Goal: Task Accomplishment & Management: Complete application form

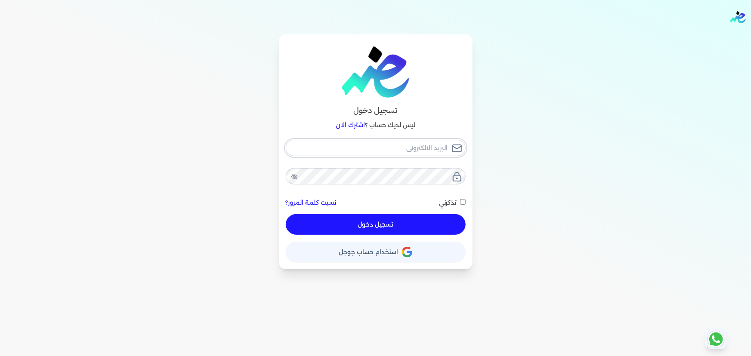
type input "[EMAIL_ADDRESS][DOMAIN_NAME]"
click at [395, 216] on button "تسجيل دخول" at bounding box center [376, 224] width 180 height 21
checkbox input "false"
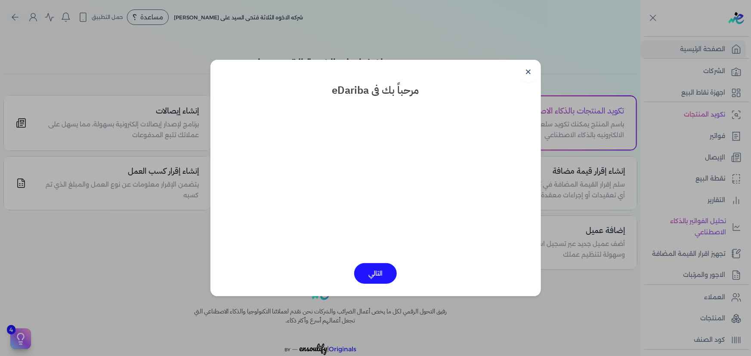
click at [531, 67] on link "✕" at bounding box center [528, 72] width 21 height 21
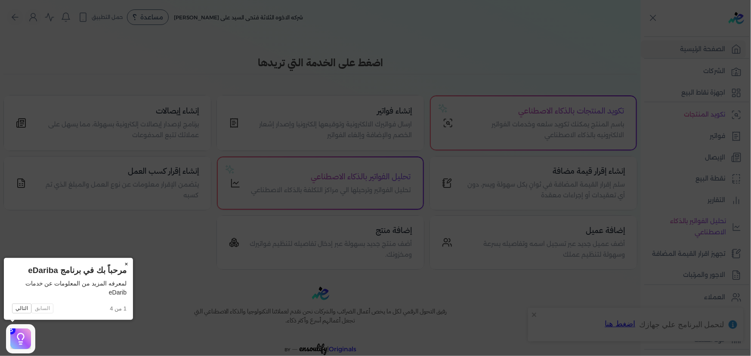
click at [129, 260] on button "×" at bounding box center [126, 264] width 14 height 12
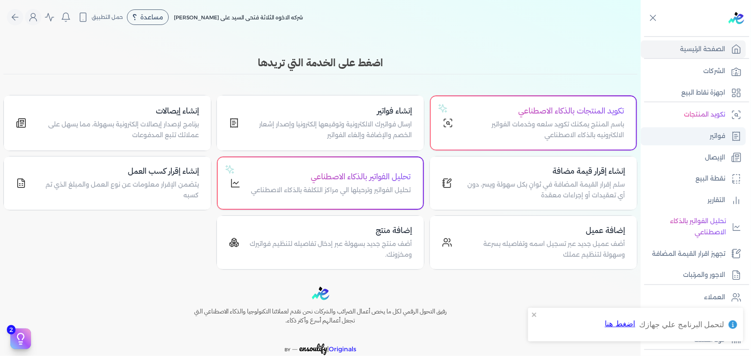
click at [726, 142] on link "فواتير" at bounding box center [693, 136] width 105 height 18
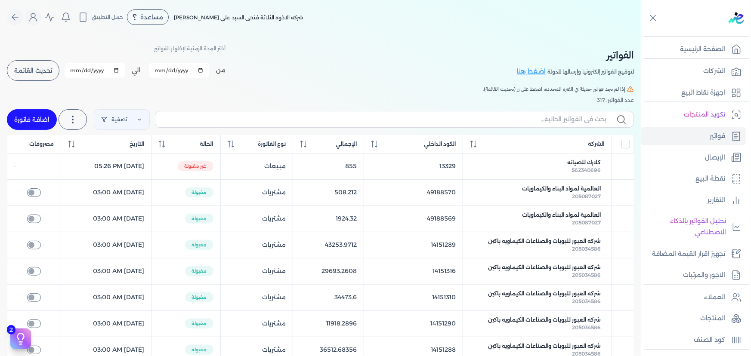
click at [31, 116] on link "اضافة فاتورة" at bounding box center [32, 119] width 50 height 21
select select "EGP"
select select "B"
select select "EGS"
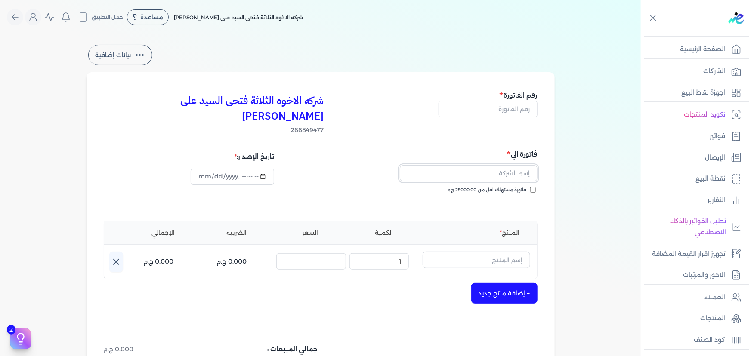
click at [475, 165] on input "text" at bounding box center [469, 173] width 138 height 16
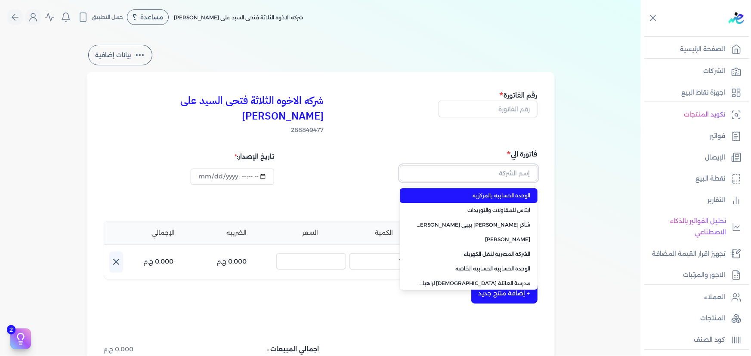
paste input "عليه [PERSON_NAME]"
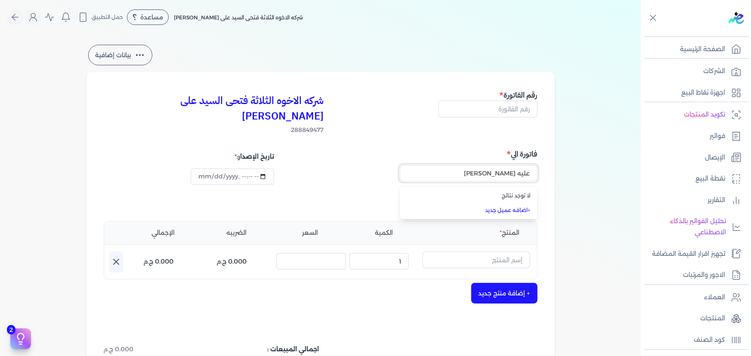
type input "عليه [PERSON_NAME]"
click at [510, 165] on input "text" at bounding box center [469, 173] width 138 height 16
click at [515, 207] on link "+ اضافه عميل جديد" at bounding box center [474, 211] width 114 height 8
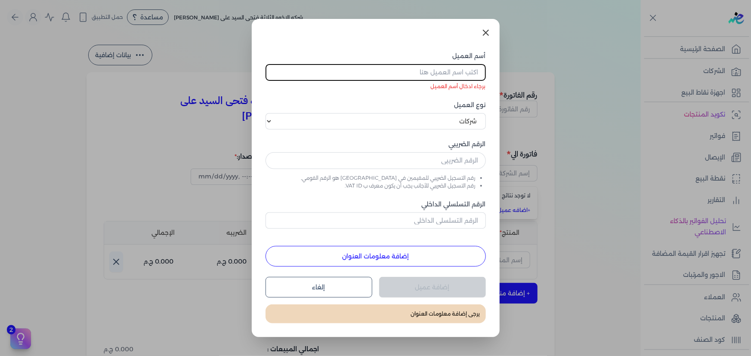
click at [546, 164] on dialog "أسم العميل برجاء ادخال أسم العميل نوع العميل اختر نوع العميل شركات أفراد أجنبي …" at bounding box center [375, 178] width 751 height 356
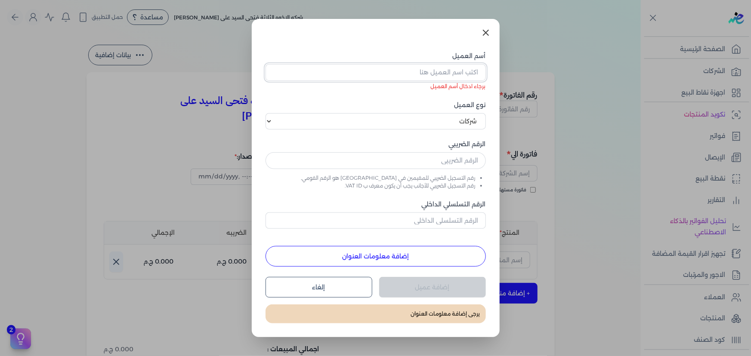
click at [444, 72] on input "أسم العميل" at bounding box center [375, 72] width 220 height 16
paste input "عليه [PERSON_NAME]"
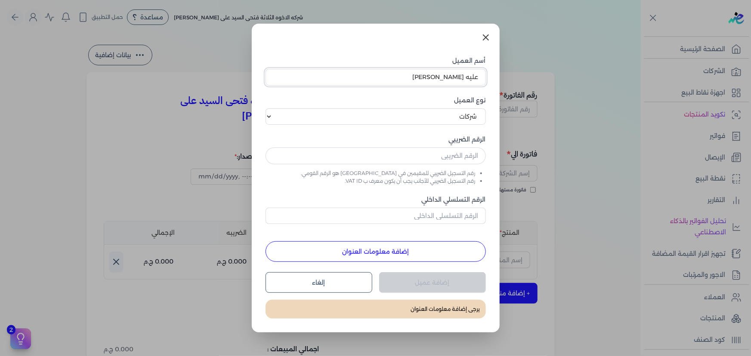
type input "عليه [PERSON_NAME]"
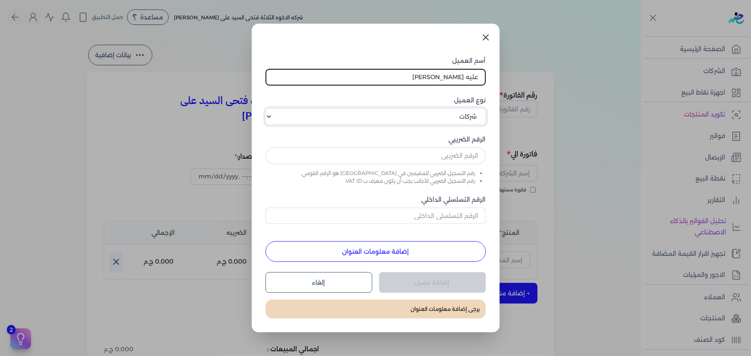
click at [460, 116] on select "اختر نوع العميل شركات أفراد أجنبي" at bounding box center [375, 116] width 220 height 16
click at [265, 108] on select "اختر نوع العميل شركات أفراد أجنبي" at bounding box center [375, 116] width 220 height 16
click at [459, 156] on input "text" at bounding box center [375, 156] width 220 height 16
click at [406, 158] on input "text" at bounding box center [375, 156] width 220 height 16
paste input "679922687"
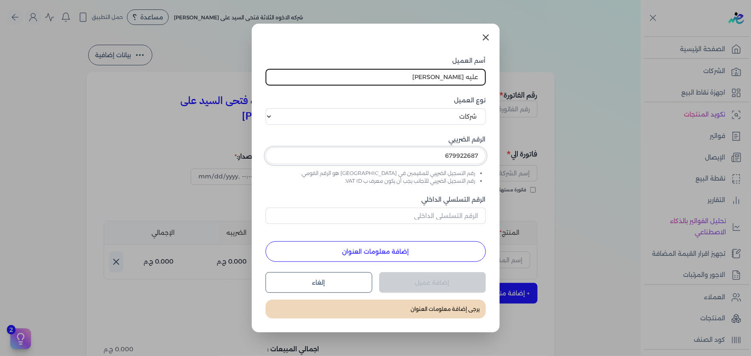
type input "679922687"
click at [434, 251] on button "إضافة معلومات العنوان" at bounding box center [375, 251] width 220 height 21
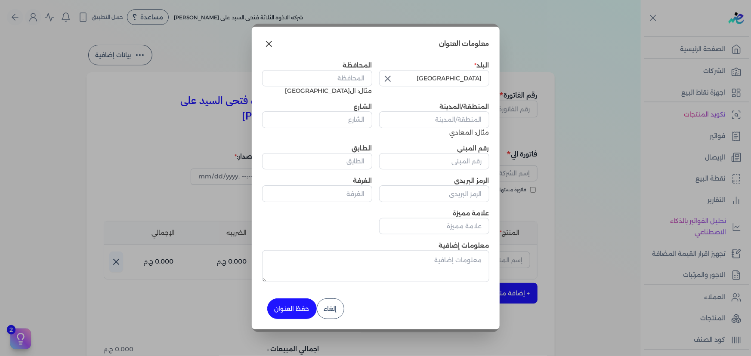
click at [389, 78] on icon "button" at bounding box center [388, 79] width 10 height 10
click at [425, 79] on input "text" at bounding box center [434, 78] width 110 height 16
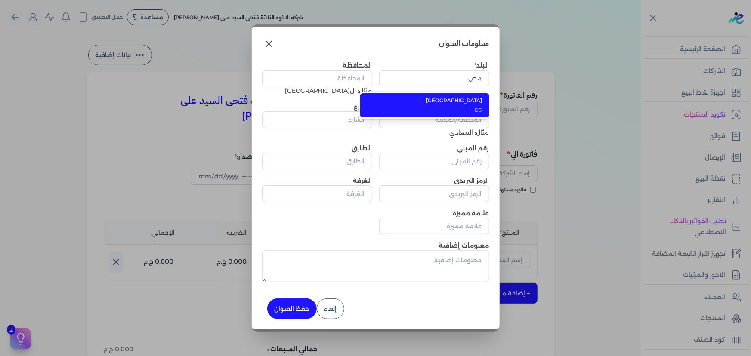
click at [426, 103] on span "[GEOGRAPHIC_DATA]" at bounding box center [429, 101] width 105 height 8
type input "[GEOGRAPHIC_DATA]"
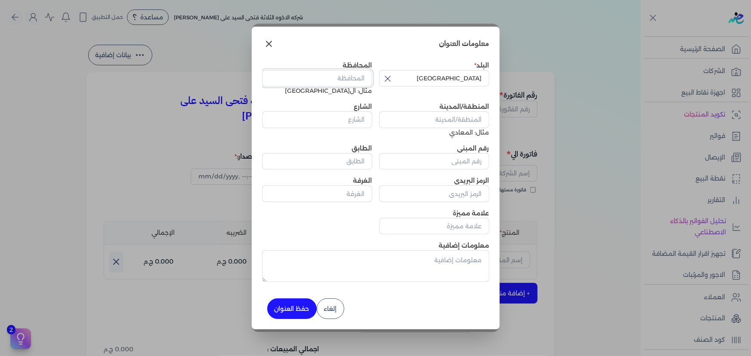
click at [327, 82] on input "المحافظة" at bounding box center [317, 78] width 110 height 16
type input "القاهره"
click at [429, 121] on input "المنطقة/المدينة" at bounding box center [434, 119] width 110 height 16
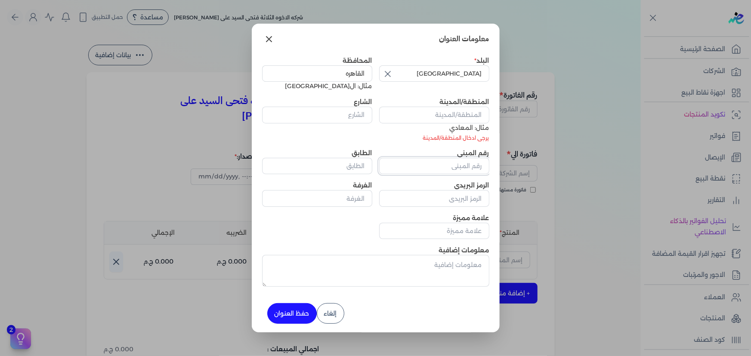
click at [438, 163] on input "رقم المبنى" at bounding box center [434, 166] width 110 height 16
click at [438, 116] on input "المنطقة/المدينة" at bounding box center [434, 115] width 110 height 16
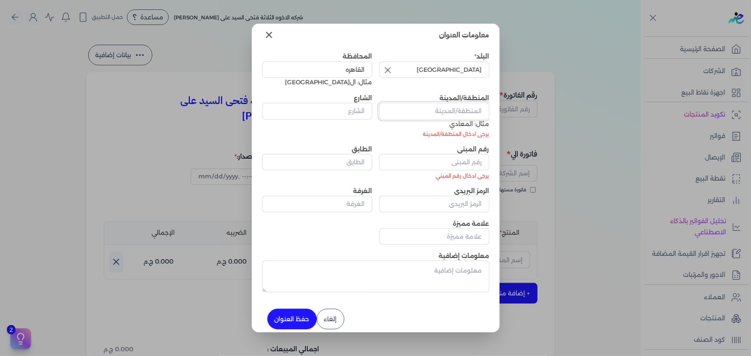
paste input "5 [PERSON_NAME] المركز الاجتماعى ش [PERSON_NAME] [PERSON_NAME] المرج"
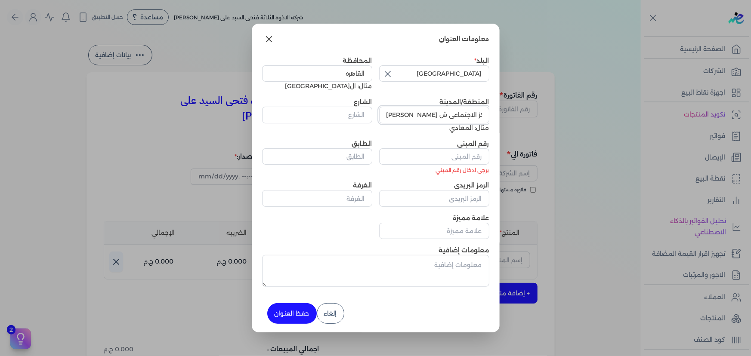
type input "5 [PERSON_NAME] المركز الاجتماعى ش [PERSON_NAME] [PERSON_NAME] المرج"
click at [318, 114] on input "الشارع" at bounding box center [317, 115] width 110 height 16
paste input "5 [PERSON_NAME] المركز الاجتماعى ش [PERSON_NAME] [PERSON_NAME] المرج"
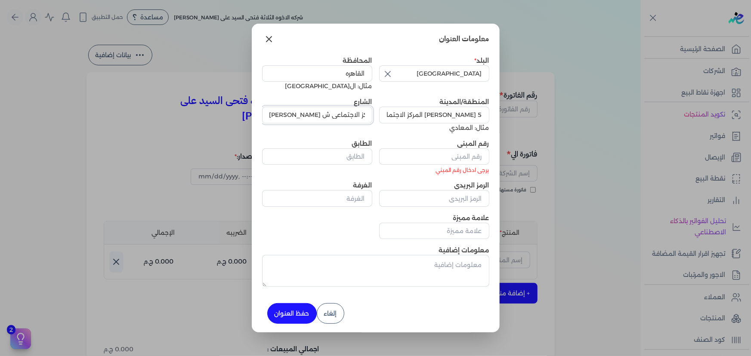
type input "5 [PERSON_NAME] المركز الاجتماعى ش [PERSON_NAME] [PERSON_NAME] المرج"
click at [463, 160] on input "رقم المبنى" at bounding box center [434, 156] width 110 height 16
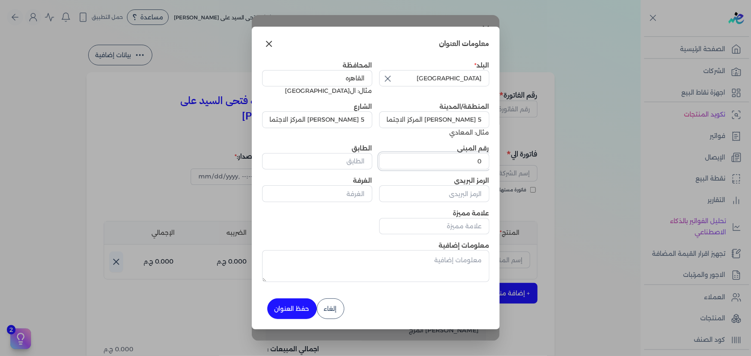
type input "0"
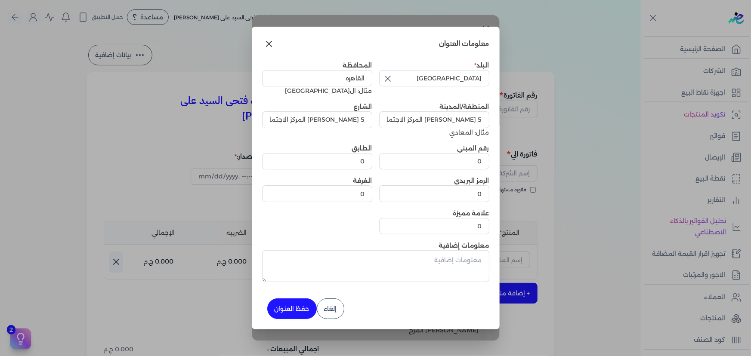
drag, startPoint x: 300, startPoint y: 308, endPoint x: 310, endPoint y: 310, distance: 10.0
click at [300, 308] on button "حفظ العنوان" at bounding box center [291, 309] width 49 height 21
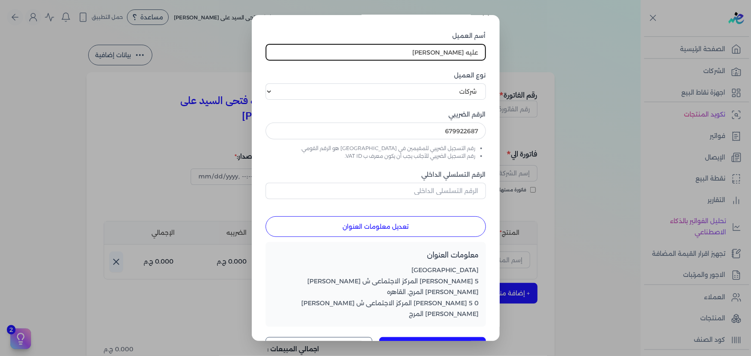
scroll to position [25, 0]
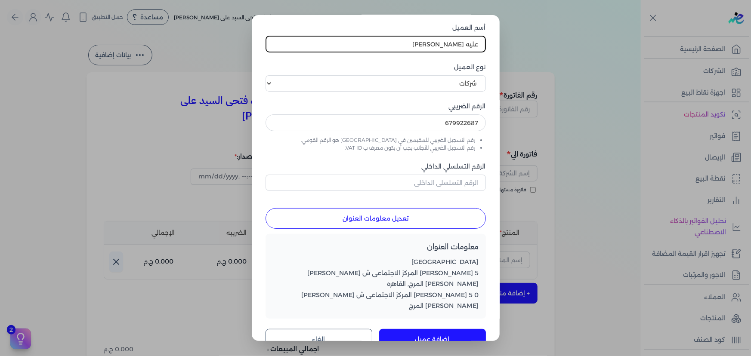
click at [444, 329] on button "إضافة عميل" at bounding box center [432, 339] width 107 height 21
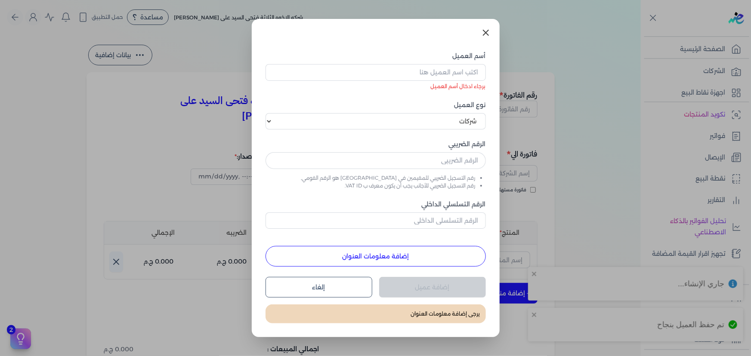
scroll to position [0, 0]
click at [485, 36] on icon at bounding box center [486, 33] width 10 height 10
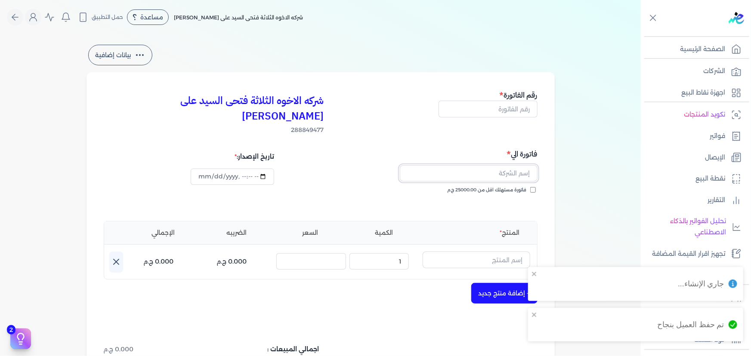
click at [498, 165] on input "text" at bounding box center [469, 173] width 138 height 16
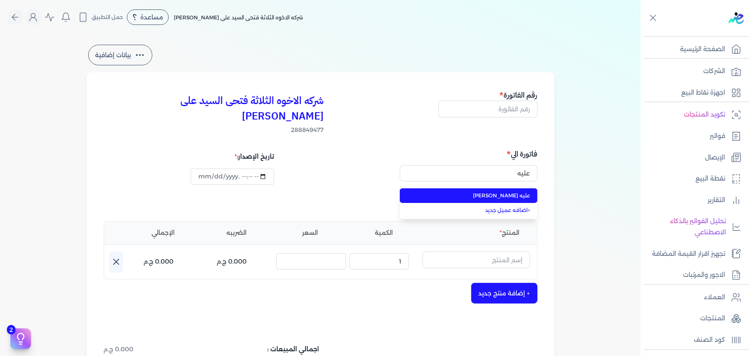
click at [504, 192] on span "عليه [PERSON_NAME]" at bounding box center [474, 196] width 114 height 8
type input "عليه [PERSON_NAME]"
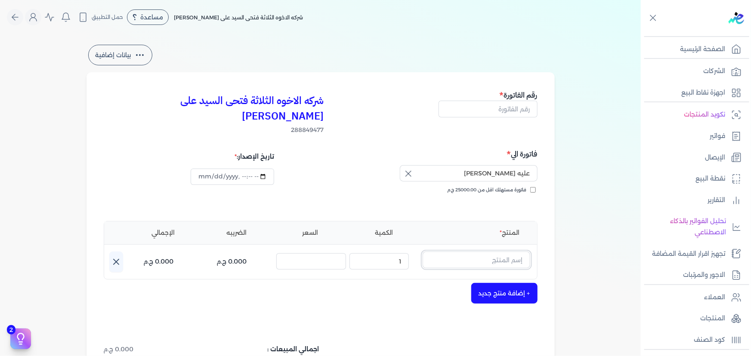
click at [478, 252] on input "text" at bounding box center [477, 260] width 108 height 16
click at [528, 261] on icon at bounding box center [525, 264] width 6 height 7
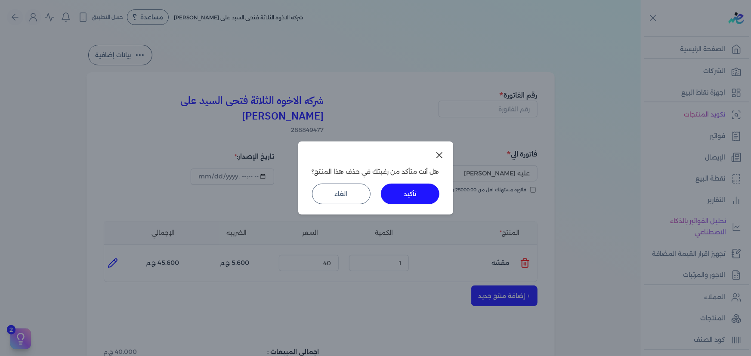
drag, startPoint x: 426, startPoint y: 197, endPoint x: 468, endPoint y: 215, distance: 45.5
click at [426, 198] on button "تأكيد" at bounding box center [410, 194] width 59 height 21
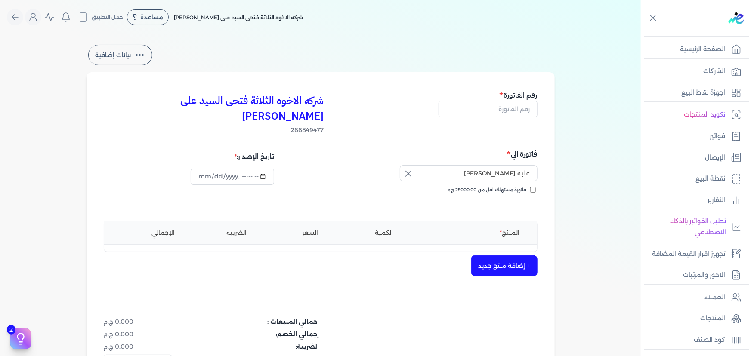
click at [503, 256] on button "+ إضافة منتج جديد" at bounding box center [504, 266] width 66 height 21
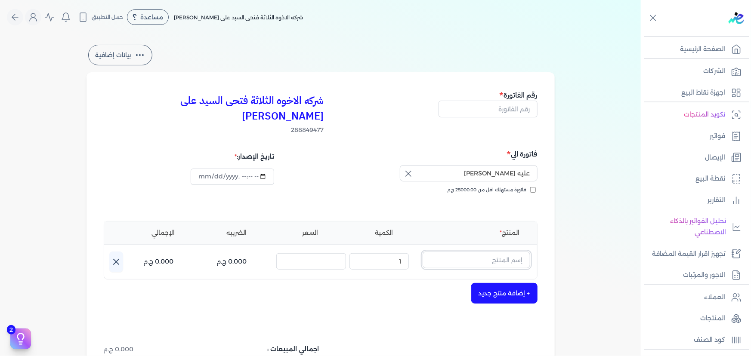
click at [509, 252] on input "text" at bounding box center [477, 260] width 108 height 16
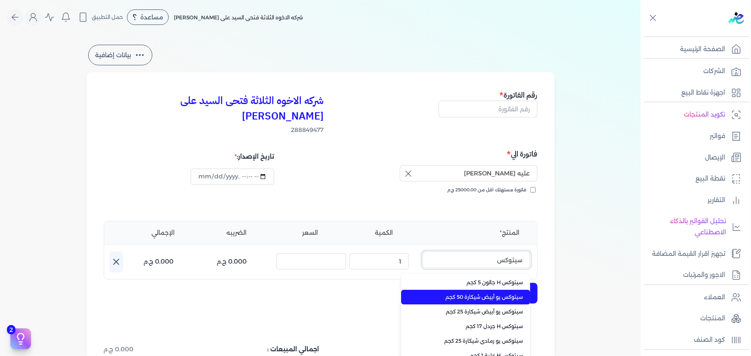
type input "سيتوكس"
click at [497, 293] on span "سيتوكس يو أبيض شيكارة 50 كجم" at bounding box center [470, 297] width 105 height 8
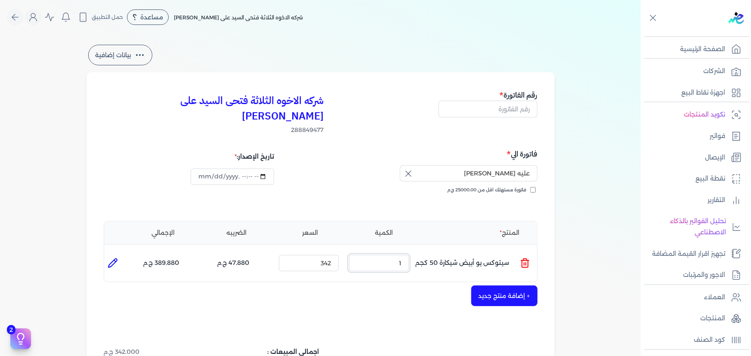
drag, startPoint x: 394, startPoint y: 245, endPoint x: 452, endPoint y: 247, distance: 58.6
click at [452, 252] on ul "المنتج : سيتوكس يو أبيض شيكارة 50 كجم الكمية : 1 السعر : 342 الضريبه : 47.880 ج…" at bounding box center [320, 263] width 433 height 23
type input "20"
click at [483, 286] on button "+ إضافة منتج جديد" at bounding box center [504, 296] width 66 height 21
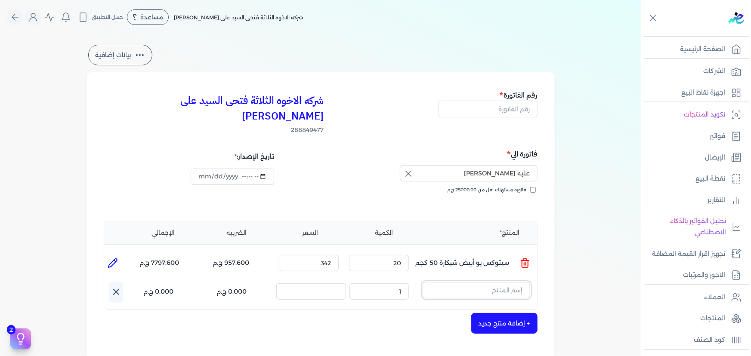
drag, startPoint x: 483, startPoint y: 281, endPoint x: 481, endPoint y: 276, distance: 4.8
click at [481, 282] on input "text" at bounding box center [477, 290] width 108 height 16
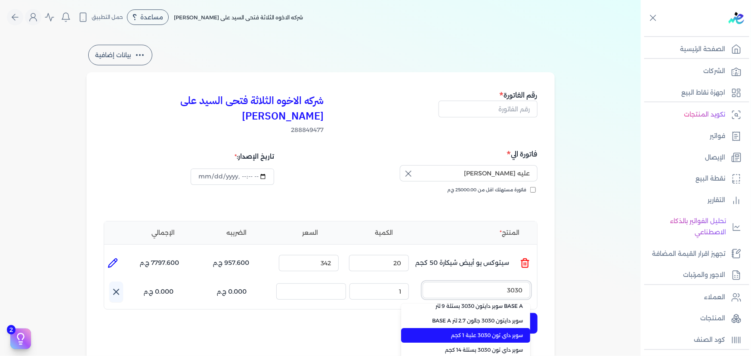
scroll to position [31, 0]
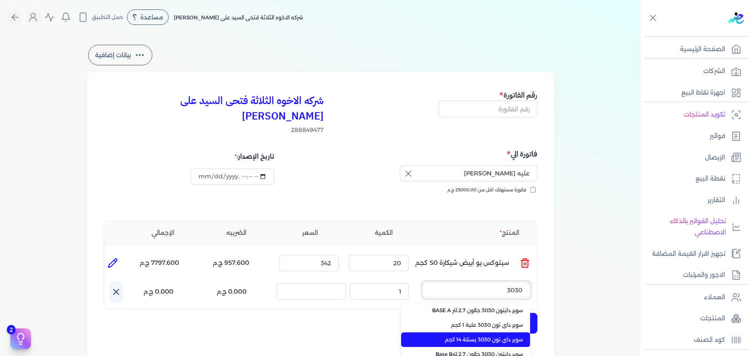
type input "3030"
click at [490, 336] on span "سوبر داي تون 3030 بستلة 14 كجم" at bounding box center [470, 340] width 105 height 8
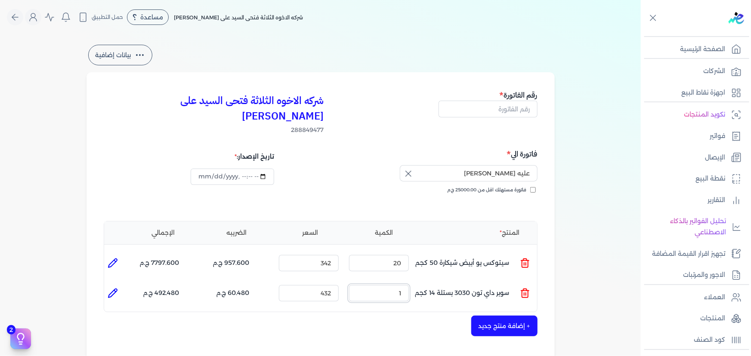
drag, startPoint x: 394, startPoint y: 281, endPoint x: 457, endPoint y: 288, distance: 63.1
click at [457, 288] on ul "المنتج : سوبر داي تون 3030 بستلة 14 كجم الكمية : 1 السعر : 432 الضريبه : 60.480…" at bounding box center [320, 293] width 433 height 23
type input "25"
click at [491, 316] on button "+ إضافة منتج جديد" at bounding box center [504, 326] width 66 height 21
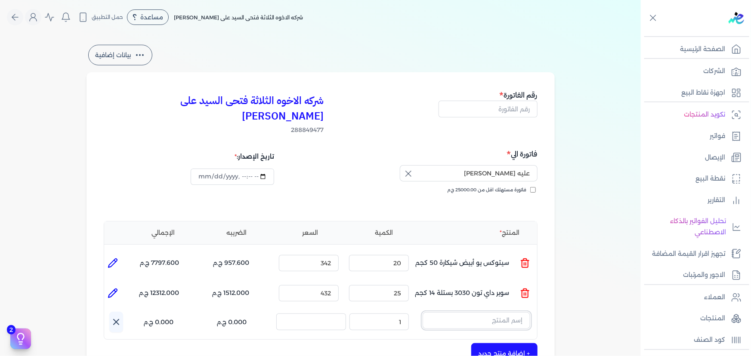
click at [475, 312] on input "text" at bounding box center [477, 320] width 108 height 16
click at [423, 312] on button "عبوه" at bounding box center [477, 322] width 108 height 20
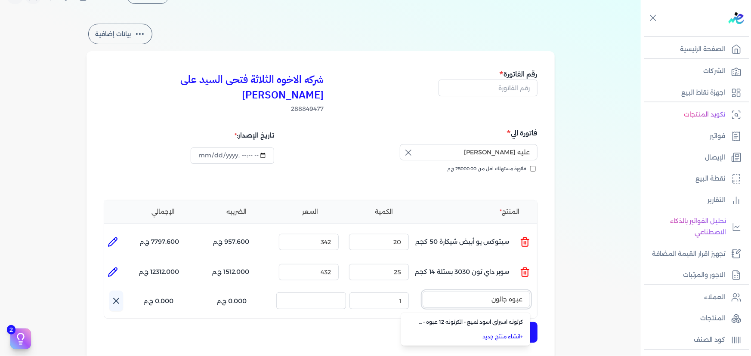
scroll to position [39, 0]
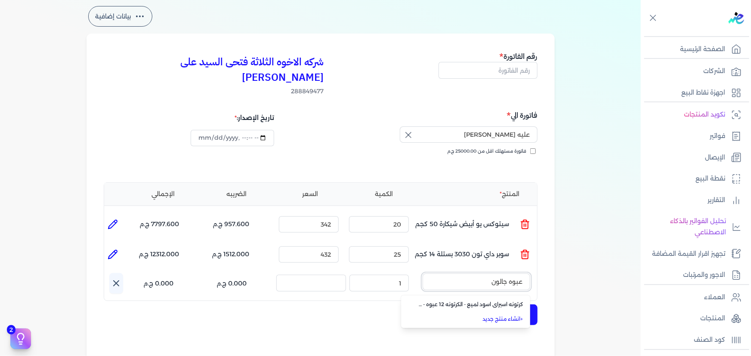
type input "عبوه جالون"
click at [461, 274] on input "عبوه جالون" at bounding box center [477, 282] width 108 height 16
click at [461, 274] on input "text" at bounding box center [477, 282] width 108 height 16
click at [477, 274] on input "text" at bounding box center [477, 282] width 108 height 16
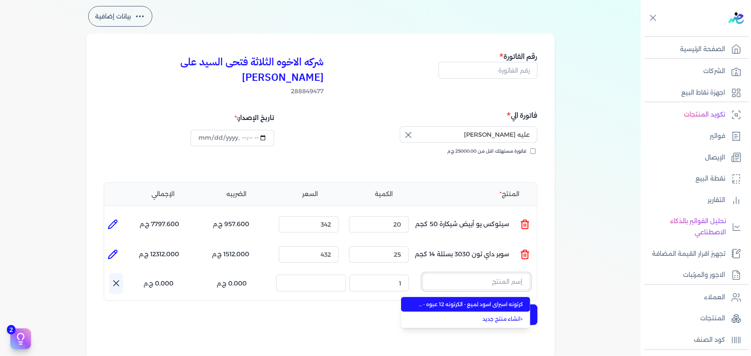
paste input "عبوة جالون دوبل 3.750 لتر"
type input "عبوة جالون دوبل 3.750 لتر"
click at [510, 301] on span "عبوة جالون دوبل 3.750 لتر" at bounding box center [470, 305] width 105 height 8
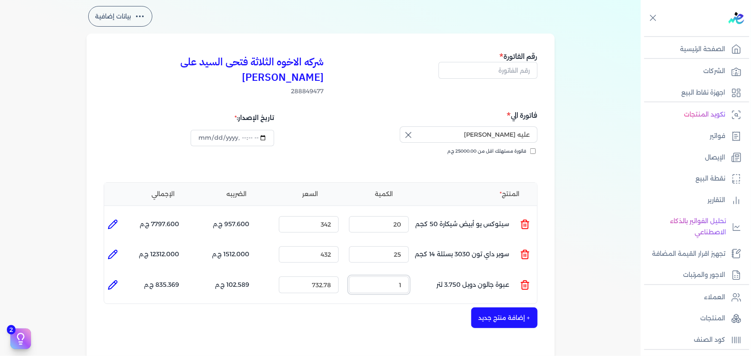
drag, startPoint x: 394, startPoint y: 270, endPoint x: 451, endPoint y: 270, distance: 56.8
click at [451, 273] on ul "المنتج : عبوة جالون دوبل 3.750 لتر الكمية : 1 السعر : 732.78 الضريبه : 102.589 …" at bounding box center [320, 284] width 433 height 23
click at [497, 308] on button "+ إضافة منتج جديد" at bounding box center [504, 318] width 66 height 21
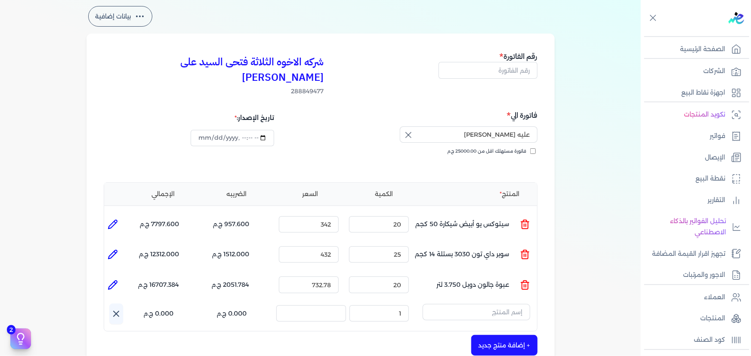
scroll to position [78, 0]
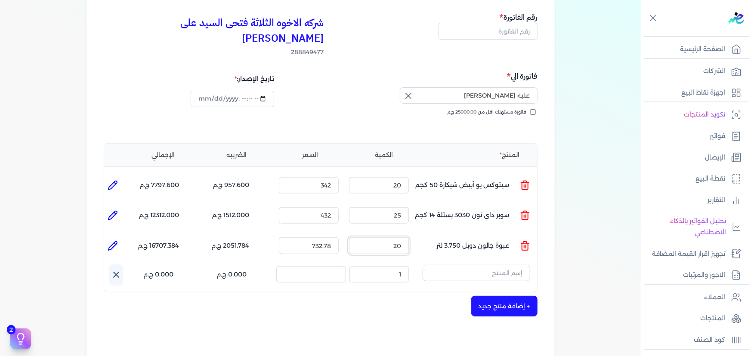
drag, startPoint x: 387, startPoint y: 231, endPoint x: 447, endPoint y: 231, distance: 60.2
click at [447, 234] on ul "المنتج : عبوة جالون دوبل 3.750 لتر الكمية : 20 السعر : 732.78 الضريبه : 2051.78…" at bounding box center [320, 245] width 433 height 23
type input "10"
click at [426, 299] on div "+ إضافة منتج جديد" at bounding box center [321, 306] width 434 height 21
click at [473, 265] on input "text" at bounding box center [477, 273] width 108 height 16
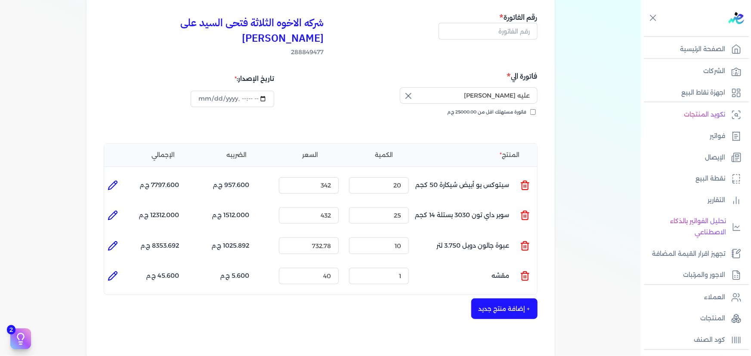
click at [526, 271] on icon at bounding box center [525, 276] width 10 height 10
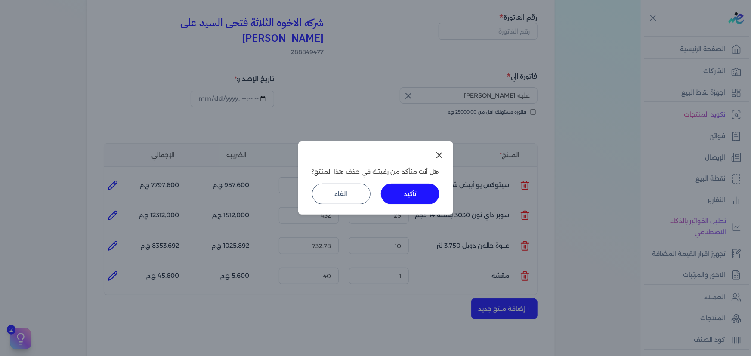
click at [432, 196] on button "تأكيد" at bounding box center [410, 194] width 59 height 21
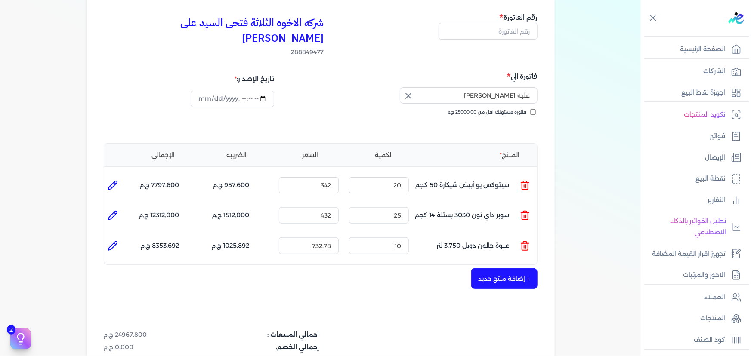
click at [495, 268] on button "+ إضافة منتج جديد" at bounding box center [504, 278] width 66 height 21
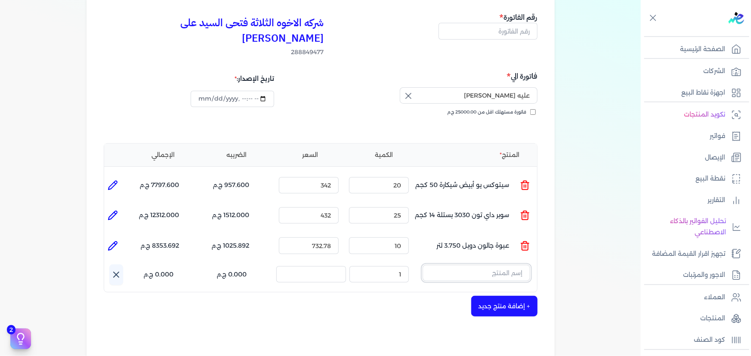
click at [485, 265] on input "text" at bounding box center [477, 273] width 108 height 16
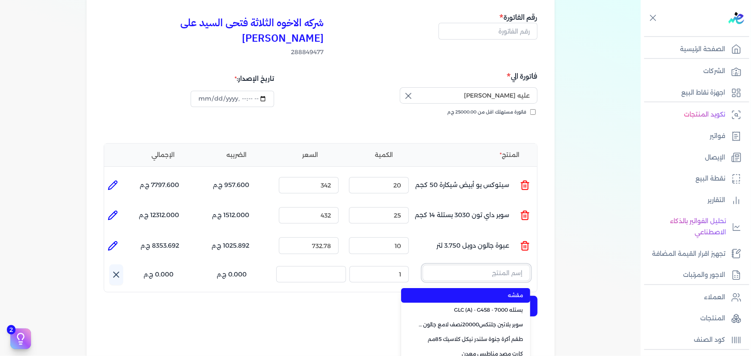
paste input "امبيانس كلر فلفتووا بيز جالون 2.700 لتر"
type input "امبيانس كلر فلفتووا بيز جالون 2.700 لتر"
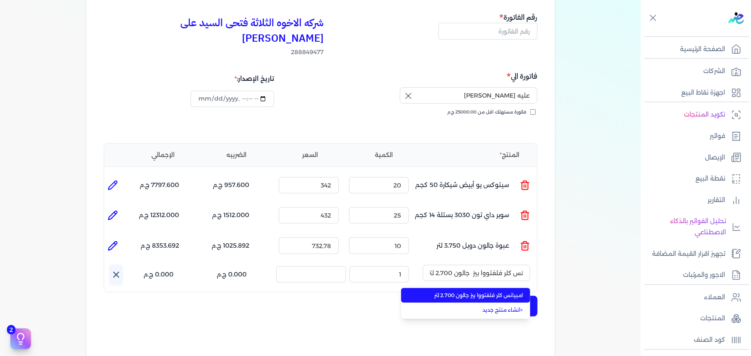
click at [494, 292] on span "امبيانس كلر فلفتووا بيز جالون 2.700 لتر" at bounding box center [470, 296] width 105 height 8
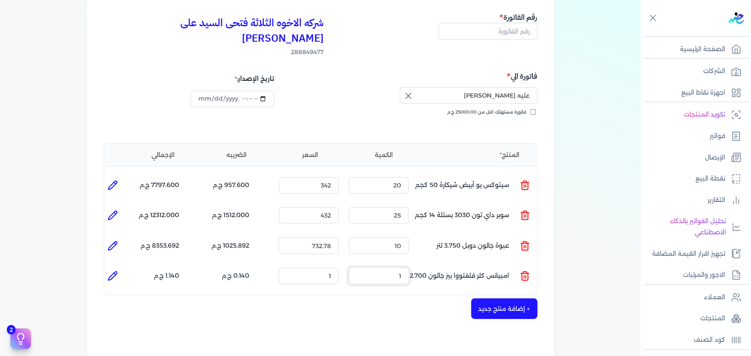
click at [439, 265] on ul "المنتج : امبيانس كلر فلفتووا بيز جالون 2.700 لتر الكمية : 1 السعر : 1 الضريبه :…" at bounding box center [320, 276] width 433 height 23
type input "25"
drag, startPoint x: 318, startPoint y: 258, endPoint x: 388, endPoint y: 258, distance: 69.7
click at [387, 265] on ul "المنتج : امبيانس كلر فلفتووا بيز جالون 2.700 لتر الكمية : 25 السعر : 1 الضريبه …" at bounding box center [320, 276] width 433 height 23
type input "0"
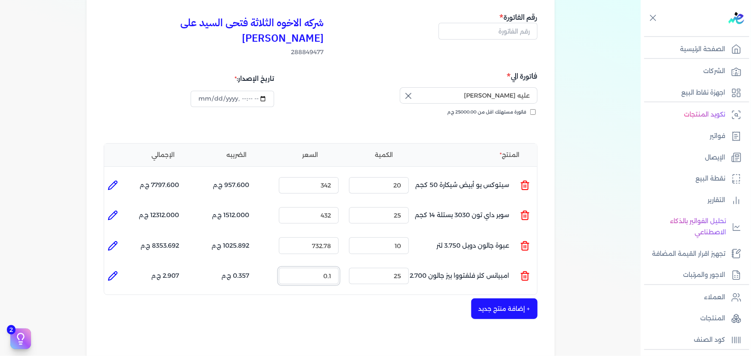
type input "0"
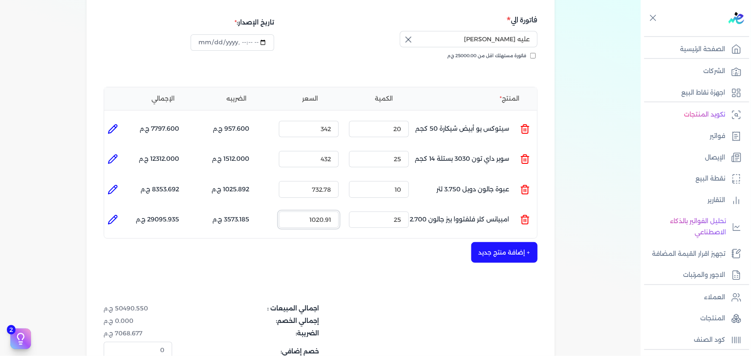
scroll to position [195, 0]
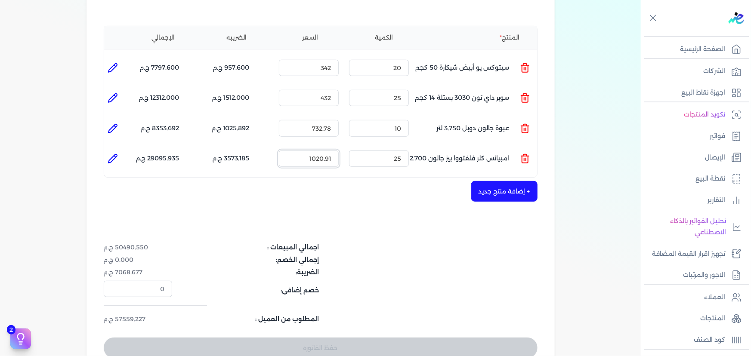
type input "1020.91"
drag, startPoint x: 389, startPoint y: 139, endPoint x: 446, endPoint y: 139, distance: 57.2
click at [446, 147] on ul "المنتج : امبيانس كلر فلفتووا بيز جالون 2.700 لتر الكمية : 25 السعر : 1020.91 ال…" at bounding box center [320, 158] width 433 height 23
type input "1"
type input "0"
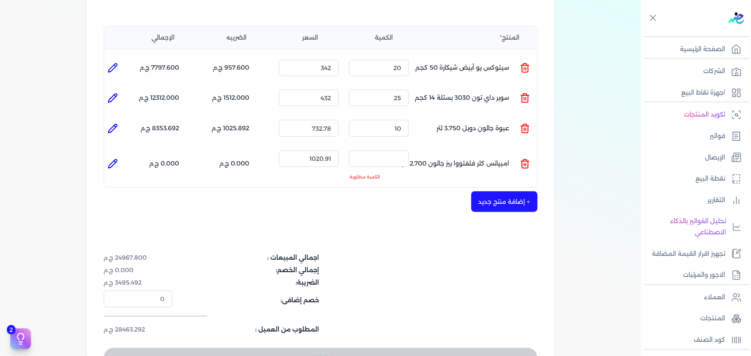
click at [117, 159] on icon at bounding box center [113, 164] width 10 height 10
type input "امبيانس كلر فلفتووا بيز جالون 2.700 لتر"
type input "1020.91"
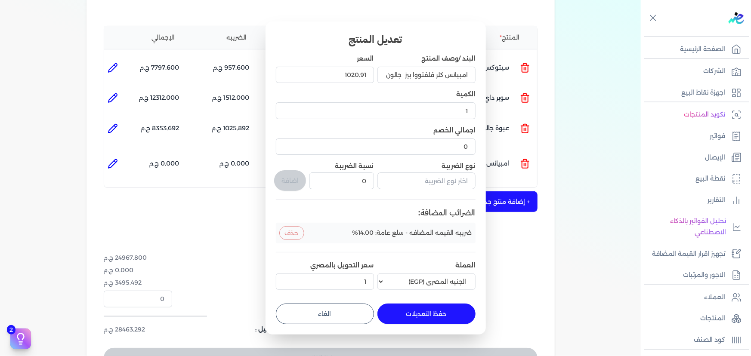
drag, startPoint x: 133, startPoint y: 223, endPoint x: 245, endPoint y: 261, distance: 118.1
click at [134, 223] on dialog "تعديل المنتج البند /وصف المنتج امبيانس كلر فلفتووا بيز جالون 2.700 لتر السعر 10…" at bounding box center [375, 178] width 751 height 356
drag, startPoint x: 303, startPoint y: 308, endPoint x: 416, endPoint y: 189, distance: 164.0
click at [305, 306] on button "الغاء" at bounding box center [325, 314] width 98 height 21
type input "0"
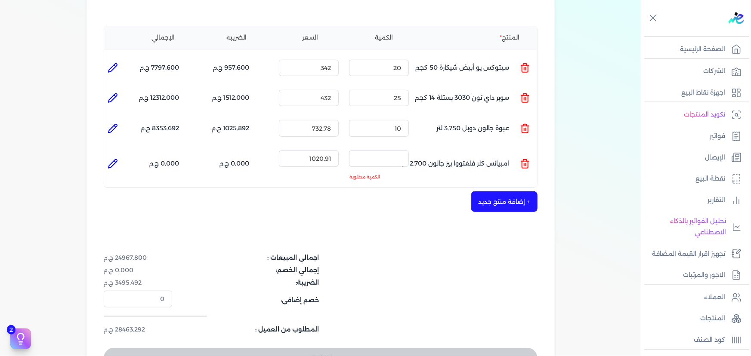
click at [522, 159] on icon at bounding box center [525, 164] width 10 height 10
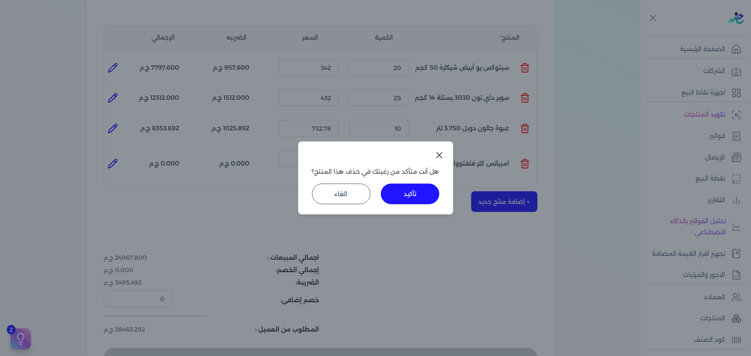
click at [434, 187] on button "تأكيد" at bounding box center [410, 194] width 59 height 21
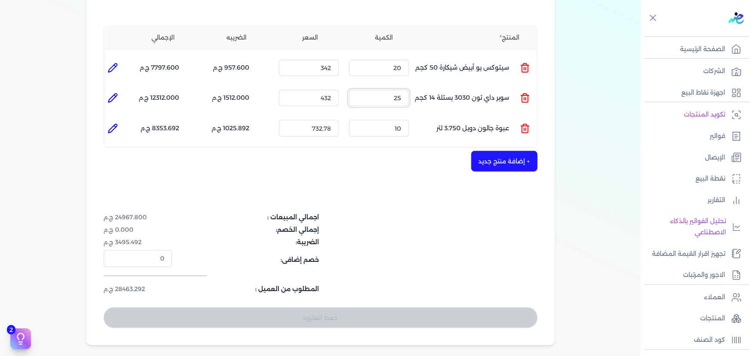
drag, startPoint x: 399, startPoint y: 83, endPoint x: 406, endPoint y: 82, distance: 7.1
click at [406, 90] on input "25" at bounding box center [379, 98] width 60 height 16
drag, startPoint x: 404, startPoint y: 82, endPoint x: 419, endPoint y: 77, distance: 15.2
click at [419, 117] on ul "المنتج : سوبر داي تون 3030 بستلة 14 كجم الكمية : 2 السعر : 432 الضريبه : 120.96…" at bounding box center [320, 128] width 433 height 23
type input "10"
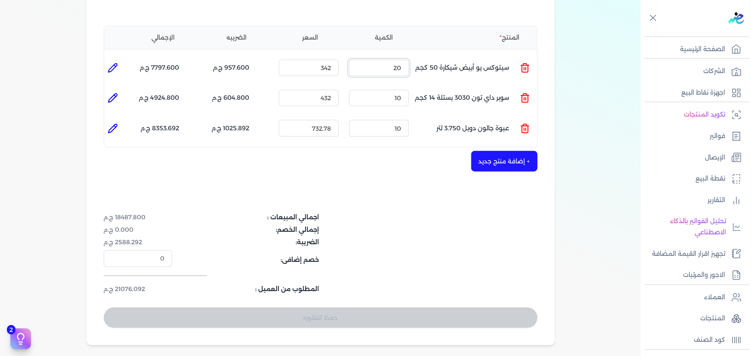
drag, startPoint x: 387, startPoint y: 52, endPoint x: 447, endPoint y: 53, distance: 59.8
click at [440, 86] on ul "المنتج : سيتوكس يو أبيض شيكارة 50 كجم الكمية : 20 السعر : 342 الضريبه : 957.600…" at bounding box center [320, 97] width 433 height 23
type input "10"
click at [490, 151] on button "+ إضافة منتج جديد" at bounding box center [504, 161] width 66 height 21
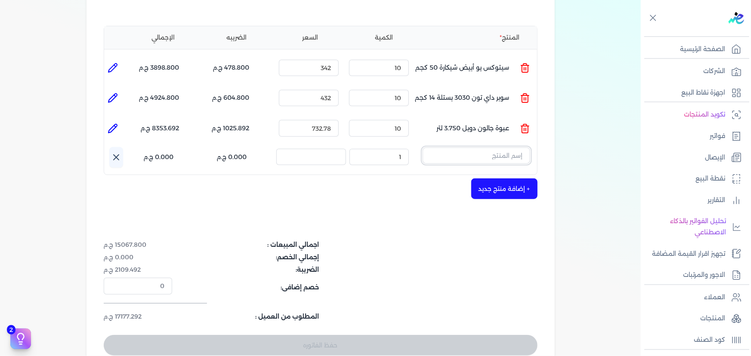
click at [477, 148] on input "text" at bounding box center [477, 156] width 108 height 16
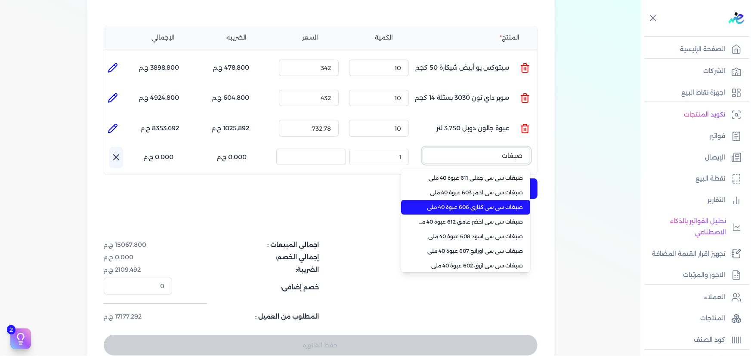
type input "صبغات"
click at [461, 200] on li "صبغات سي سي كناري 606 عبوة 40 ملي" at bounding box center [465, 207] width 129 height 15
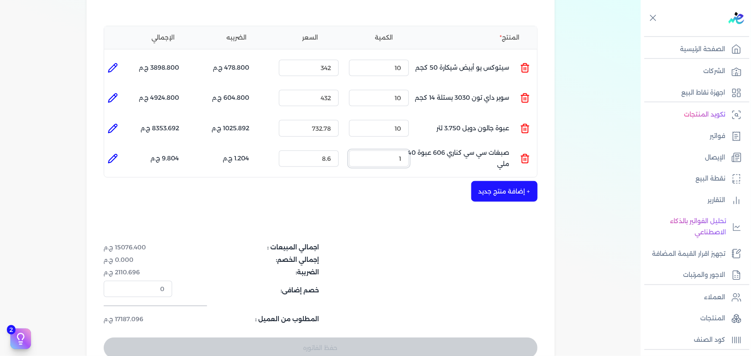
drag, startPoint x: 395, startPoint y: 143, endPoint x: 447, endPoint y: 143, distance: 52.1
click at [447, 147] on ul "المنتج : صبغات سي سي كناري 606 عبوة 40 ملي الكمية : 1 السعر : 8.6 الضريبه : 1.2…" at bounding box center [320, 158] width 433 height 23
type input "120"
click at [403, 90] on input "10" at bounding box center [379, 98] width 60 height 16
type input "15"
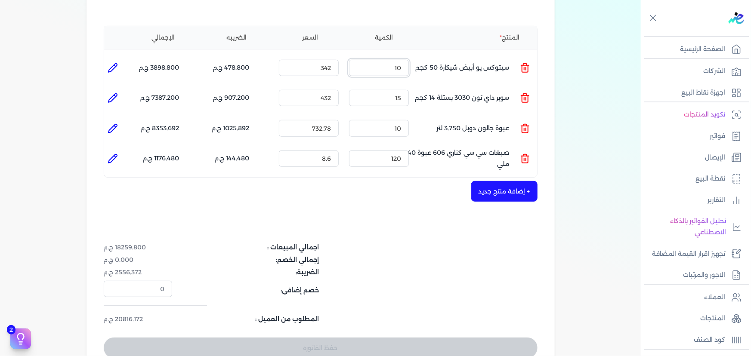
drag, startPoint x: 400, startPoint y: 48, endPoint x: 404, endPoint y: 51, distance: 5.4
click at [404, 60] on input "10" at bounding box center [379, 68] width 60 height 16
drag, startPoint x: 398, startPoint y: 52, endPoint x: 405, endPoint y: 52, distance: 7.3
click at [405, 60] on input "15" at bounding box center [379, 68] width 60 height 16
type input "10"
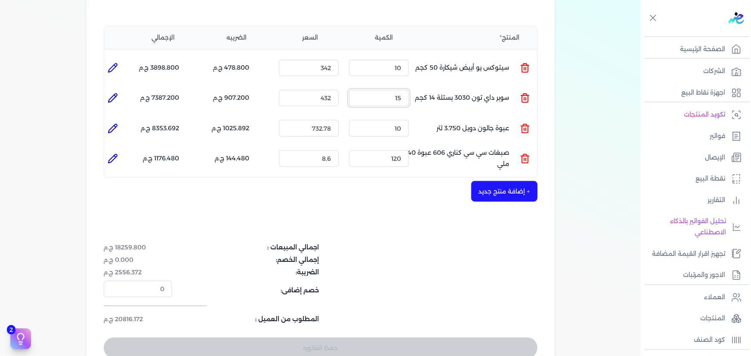
drag, startPoint x: 400, startPoint y: 81, endPoint x: 405, endPoint y: 82, distance: 5.6
click at [405, 90] on input "15" at bounding box center [379, 98] width 60 height 16
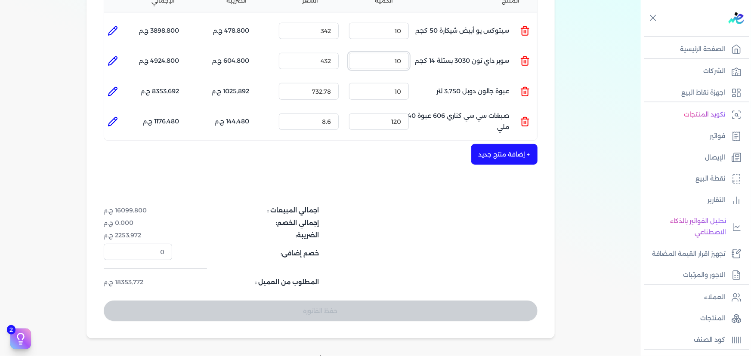
scroll to position [274, 0]
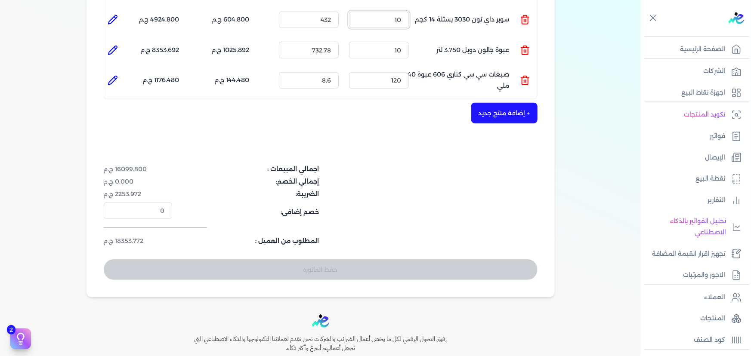
type input "10"
click at [516, 103] on button "+ إضافة منتج جديد" at bounding box center [504, 113] width 66 height 21
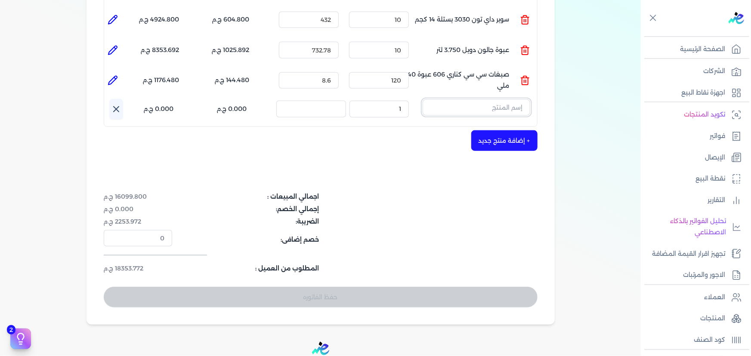
click at [473, 99] on input "text" at bounding box center [477, 107] width 108 height 16
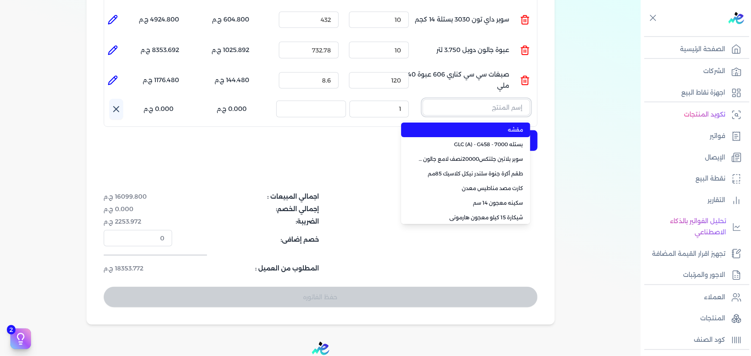
paste input "امبيانس كلر فلفتووا بيز جالون 2.700 لتر"
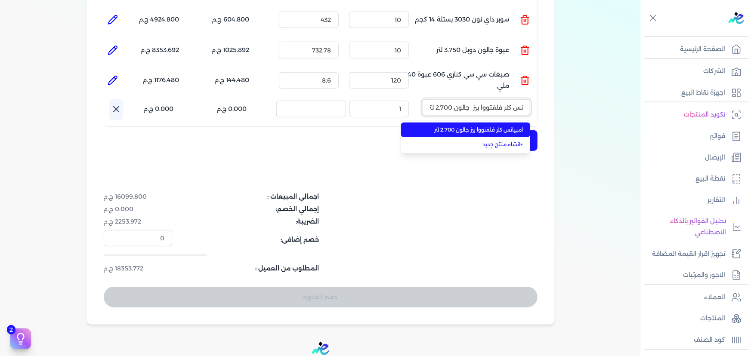
type input "امبيانس كلر فلفتووا بيز جالون 2.700 لتر"
click at [485, 126] on span "امبيانس كلر فلفتووا بيز جالون 2.700 لتر" at bounding box center [470, 130] width 105 height 8
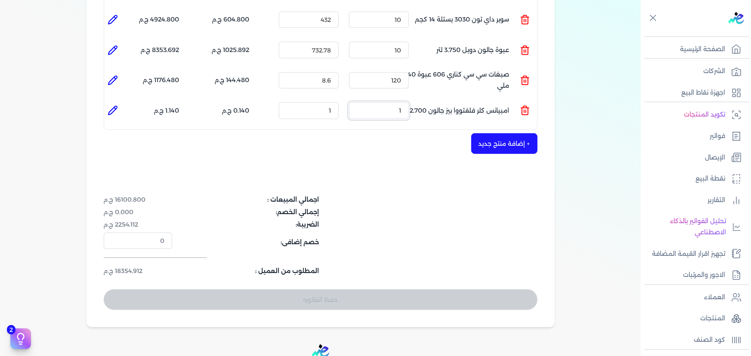
drag, startPoint x: 405, startPoint y: 96, endPoint x: 453, endPoint y: 96, distance: 47.8
click at [452, 99] on ul "المنتج : امبيانس كلر فلفتووا بيز جالون 2.700 لتر الكمية : 1 السعر : 1 الضريبه :…" at bounding box center [320, 110] width 433 height 23
type input "2"
type input "5"
drag, startPoint x: 318, startPoint y: 87, endPoint x: 393, endPoint y: 89, distance: 75.3
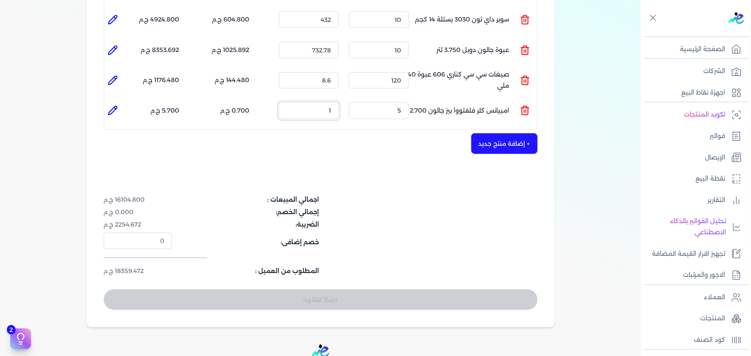
click at [389, 99] on ul "المنتج : امبيانس كلر فلفتووا بيز جالون 2.700 لتر الكمية : 5 السعر : 1 الضريبه :…" at bounding box center [320, 110] width 433 height 23
type input "1020.91"
click at [490, 133] on button "+ إضافة منتج جديد" at bounding box center [504, 143] width 66 height 21
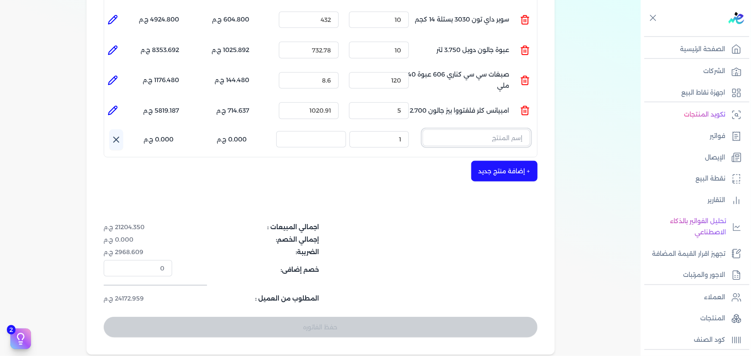
click at [484, 130] on input "text" at bounding box center [477, 138] width 108 height 16
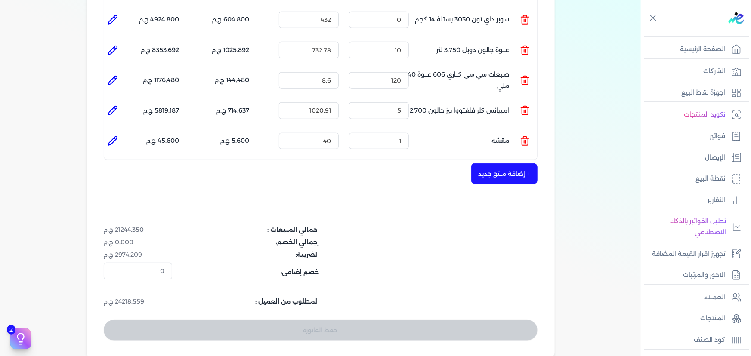
click at [530, 136] on icon at bounding box center [525, 141] width 10 height 10
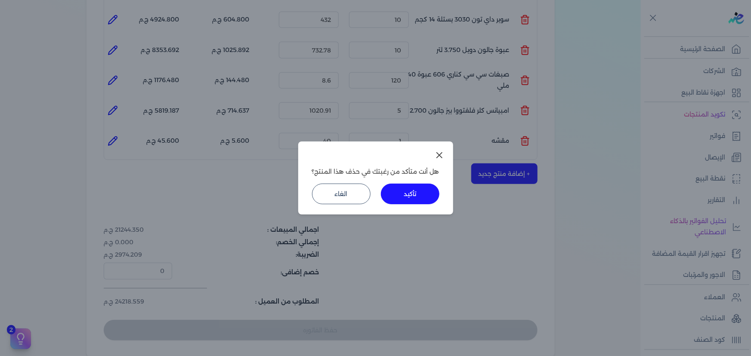
drag, startPoint x: 416, startPoint y: 188, endPoint x: 453, endPoint y: 165, distance: 44.1
click at [416, 187] on button "تأكيد" at bounding box center [410, 194] width 59 height 21
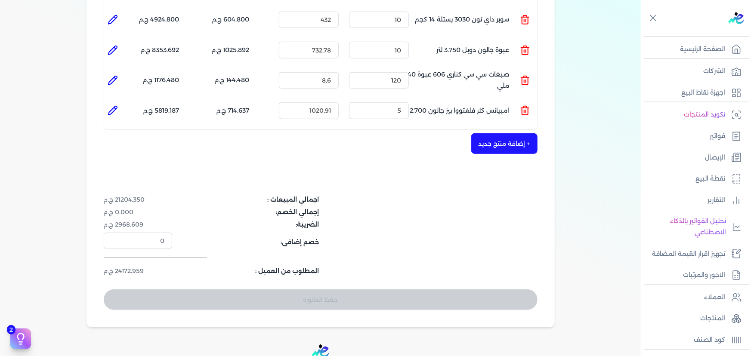
click at [503, 133] on button "+ إضافة منتج جديد" at bounding box center [504, 143] width 66 height 21
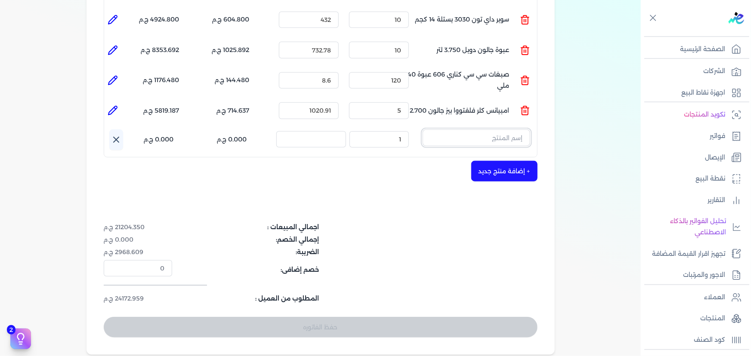
click at [497, 130] on input "text" at bounding box center [477, 138] width 108 height 16
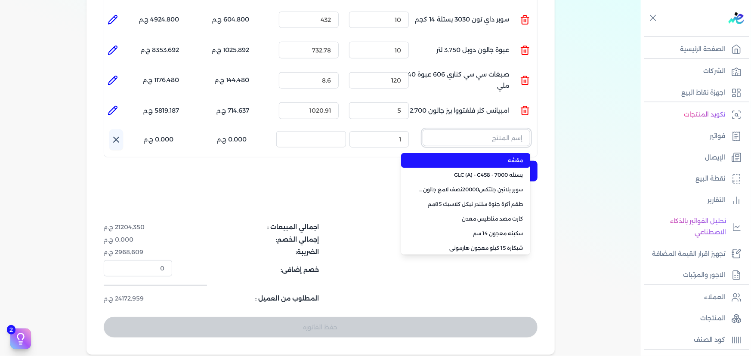
paste input "عبوة 750. من الكيلو فلوت"
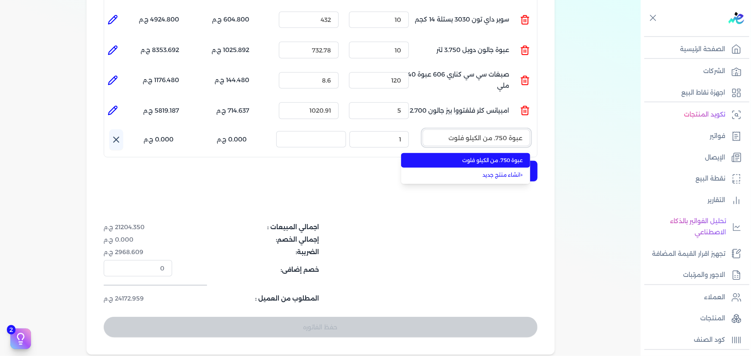
type input "عبوة 750. من الكيلو فلوت"
click at [494, 157] on span "عبوة 750. من الكيلو فلوت" at bounding box center [470, 161] width 105 height 8
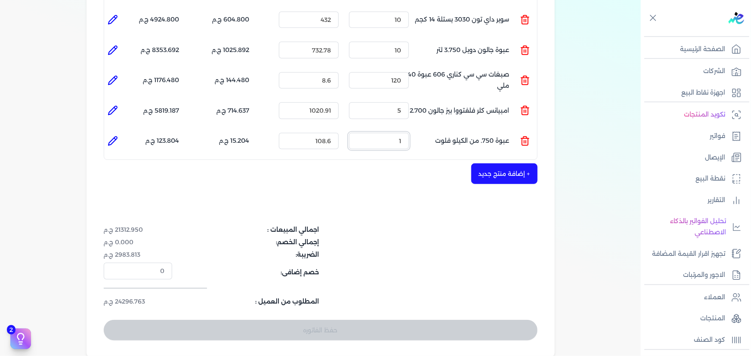
drag, startPoint x: 391, startPoint y: 129, endPoint x: 433, endPoint y: 134, distance: 42.0
click at [432, 134] on ul "المنتج : عبوة 750. من الكيلو فلوت الكمية : 1 السعر : 108.6 الضريبه : 15.204 ج.م…" at bounding box center [320, 141] width 433 height 23
type input "1"
drag, startPoint x: 394, startPoint y: 125, endPoint x: 441, endPoint y: 129, distance: 48.0
click at [441, 130] on ul "المنتج : عبوة 750. من الكيلو فلوت الكمية : 12 السعر : 108.6 الضريبه : 182.448 ج…" at bounding box center [320, 141] width 433 height 23
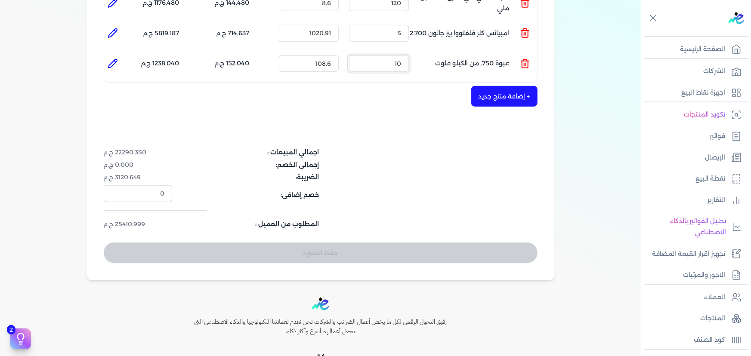
scroll to position [352, 0]
type input "10"
click at [499, 85] on button "+ إضافة منتج جديد" at bounding box center [504, 95] width 66 height 21
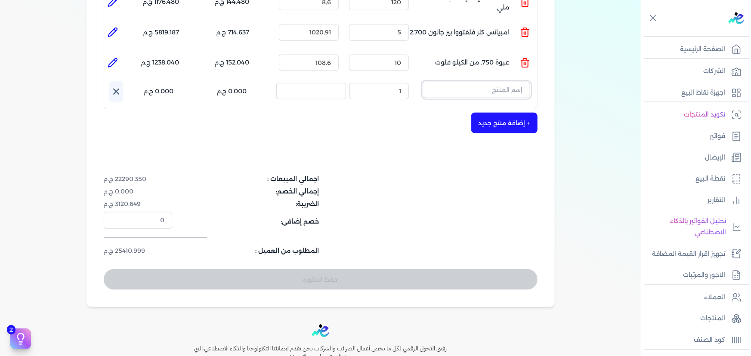
click at [475, 82] on input "text" at bounding box center [477, 90] width 108 height 16
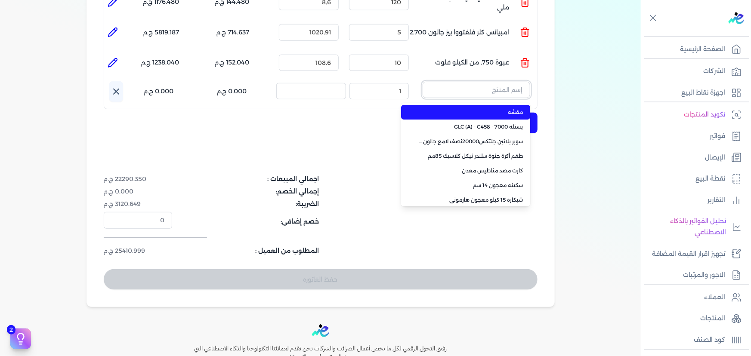
paste input "جالون 3.750 سانيتون أبيض"
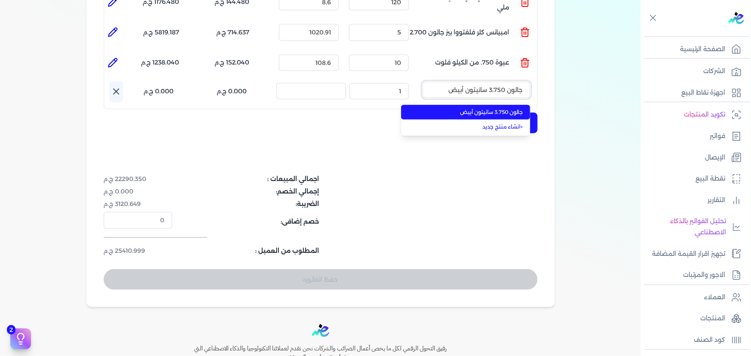
type input "جالون 3.750 سانيتون أبيض"
click at [476, 108] on span "جالون 3.750 سانيتون أبيض" at bounding box center [470, 112] width 105 height 8
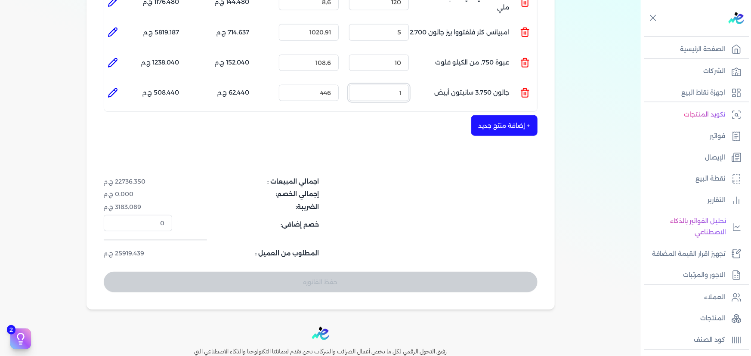
drag, startPoint x: 397, startPoint y: 77, endPoint x: 464, endPoint y: 83, distance: 67.3
click at [453, 81] on ul "المنتج : جالون 3.750 سانيتون أبيض الكمية : 1 السعر : 446 الضريبه : 62.440 ج.م ا…" at bounding box center [320, 92] width 433 height 23
drag, startPoint x: 391, startPoint y: 73, endPoint x: 426, endPoint y: 70, distance: 34.6
click at [423, 81] on ul "المنتج : جالون 3.750 سانيتون أبيض الكمية : 5 السعر : 446 الضريبه : 312.200 ج.م …" at bounding box center [320, 92] width 433 height 23
drag, startPoint x: 385, startPoint y: 74, endPoint x: 426, endPoint y: 75, distance: 40.5
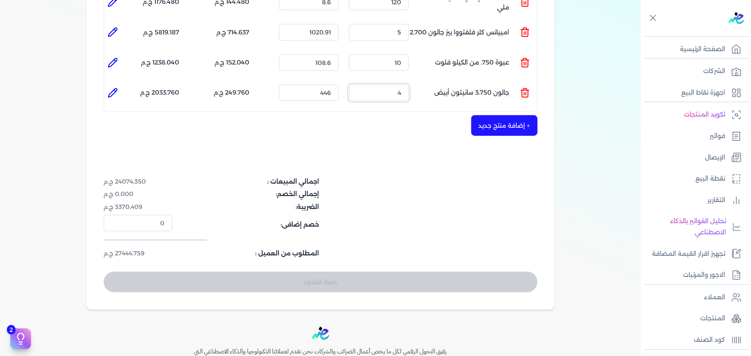
click at [423, 81] on ul "المنتج : جالون 3.750 سانيتون أبيض الكمية : 4 السعر : 446 الضريبه : 249.760 ج.م …" at bounding box center [320, 92] width 433 height 23
drag, startPoint x: 396, startPoint y: 76, endPoint x: 431, endPoint y: 79, distance: 35.4
click at [425, 81] on ul "المنتج : جالون 3.750 سانيتون أبيض الكمية : 3 السعر : 446 الضريبه : 187.320 ج.م …" at bounding box center [320, 92] width 433 height 23
drag, startPoint x: 393, startPoint y: 78, endPoint x: 448, endPoint y: 73, distance: 54.9
click at [448, 81] on ul "المنتج : جالون 3.750 سانيتون أبيض الكمية : 4 السعر : 446 الضريبه : 249.760 ج.م …" at bounding box center [320, 92] width 433 height 23
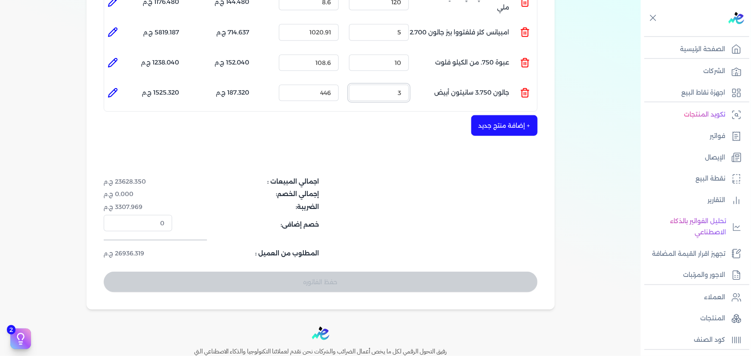
type input "3"
click at [511, 115] on button "+ إضافة منتج جديد" at bounding box center [504, 125] width 66 height 21
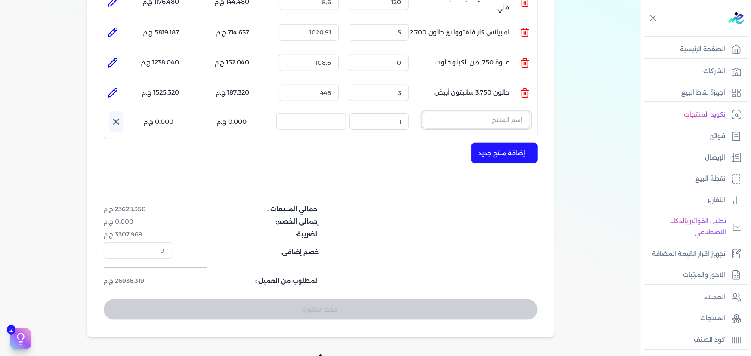
click at [488, 112] on input "text" at bounding box center [477, 120] width 108 height 16
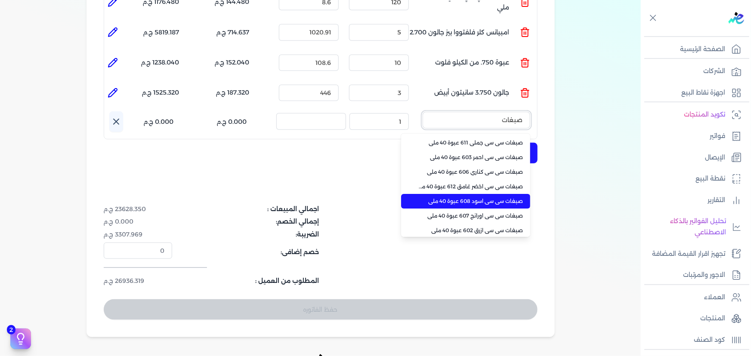
type input "صبغات"
click at [479, 194] on li "صبغات سي سي اسود 608 عبوة 40 ملي" at bounding box center [465, 201] width 129 height 15
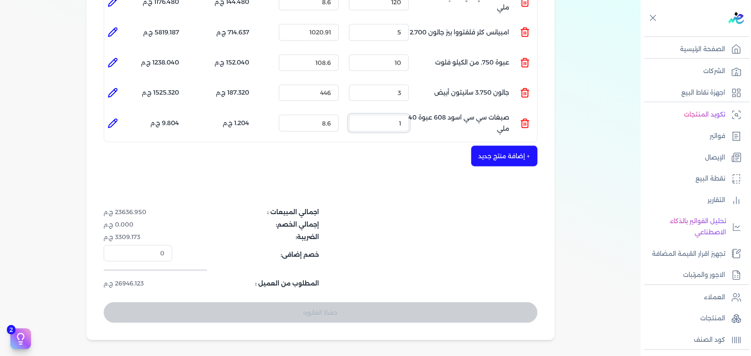
drag, startPoint x: 383, startPoint y: 106, endPoint x: 415, endPoint y: 109, distance: 32.4
click at [415, 111] on ul "المنتج : صبغات سي سي اسود 608 عبوة 40 ملي الكمية : 1 السعر : 8.6 الضريبه : 1.20…" at bounding box center [320, 122] width 433 height 23
type input "2"
type input "0"
drag, startPoint x: 385, startPoint y: 111, endPoint x: 426, endPoint y: 105, distance: 41.3
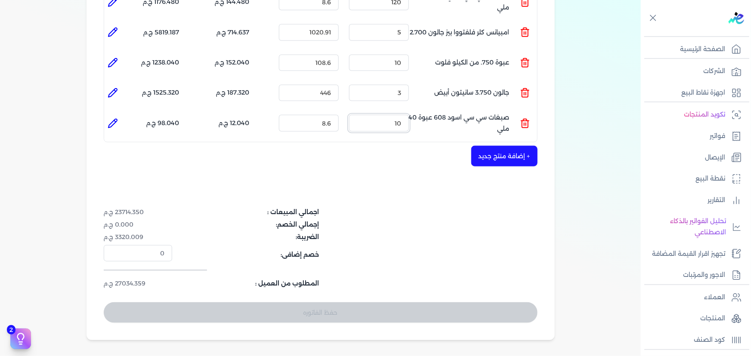
click at [426, 111] on ul "المنتج : صبغات سي سي اسود 608 عبوة 40 ملي الكمية : 10 السعر : 8.6 الضريبه : 12.…" at bounding box center [320, 122] width 433 height 23
type input "1"
type input "13"
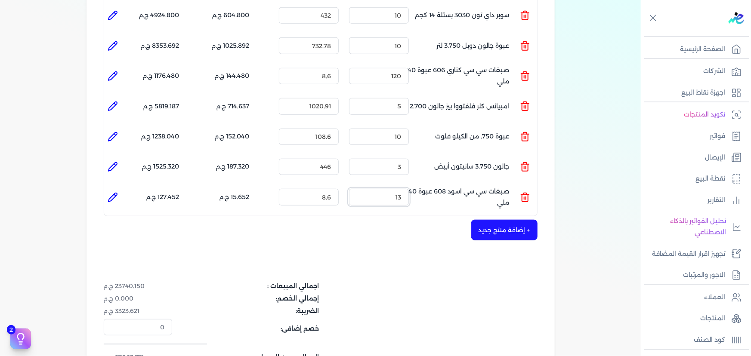
scroll to position [274, 0]
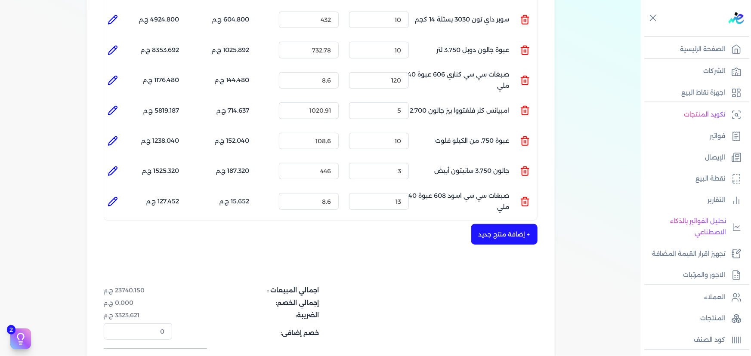
click at [394, 246] on div "شركه الاخوه الثلاثة فتحى السيد على [PERSON_NAME] 288849477 رقم الفاتورة فاتورة …" at bounding box center [320, 109] width 468 height 620
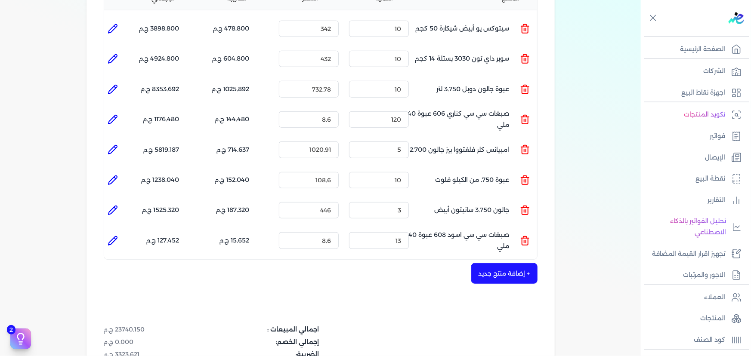
scroll to position [352, 0]
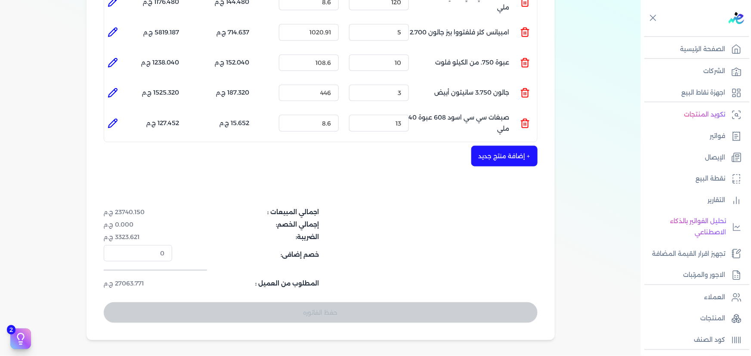
click at [404, 302] on div "حفظ الفاتوره" at bounding box center [321, 312] width 434 height 21
click at [403, 302] on div "حفظ الفاتوره" at bounding box center [321, 312] width 434 height 21
click at [402, 302] on div "حفظ الفاتوره" at bounding box center [321, 312] width 434 height 21
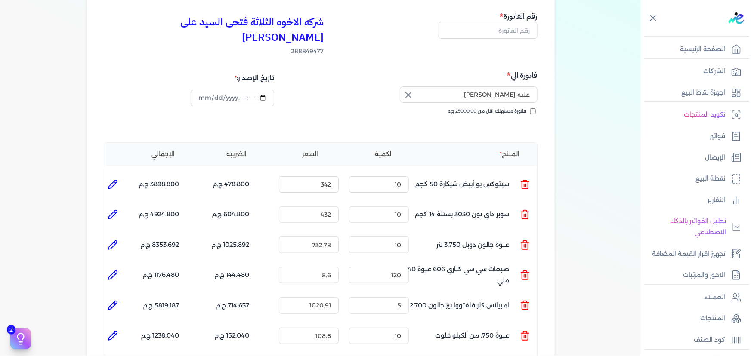
scroll to position [78, 0]
click at [495, 36] on input "text" at bounding box center [487, 31] width 99 height 16
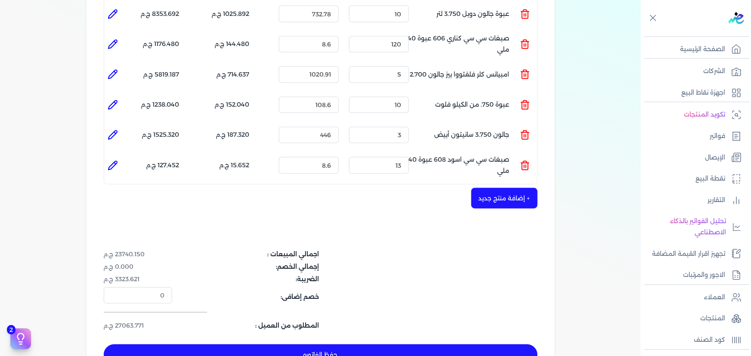
scroll to position [352, 0]
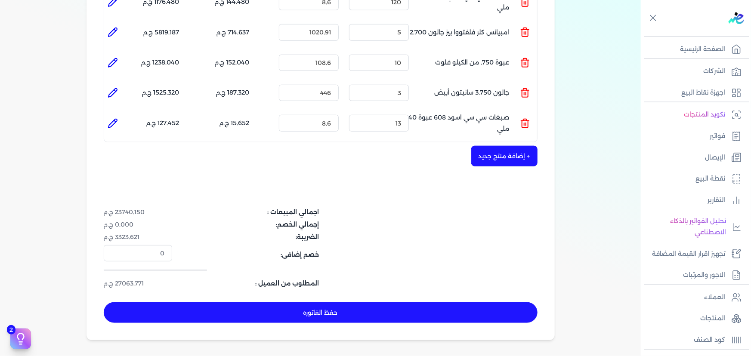
type input "13419"
click at [401, 302] on button "حفظ الفاتوره" at bounding box center [321, 312] width 434 height 21
type input "[DATE]"
